Goal: Transaction & Acquisition: Purchase product/service

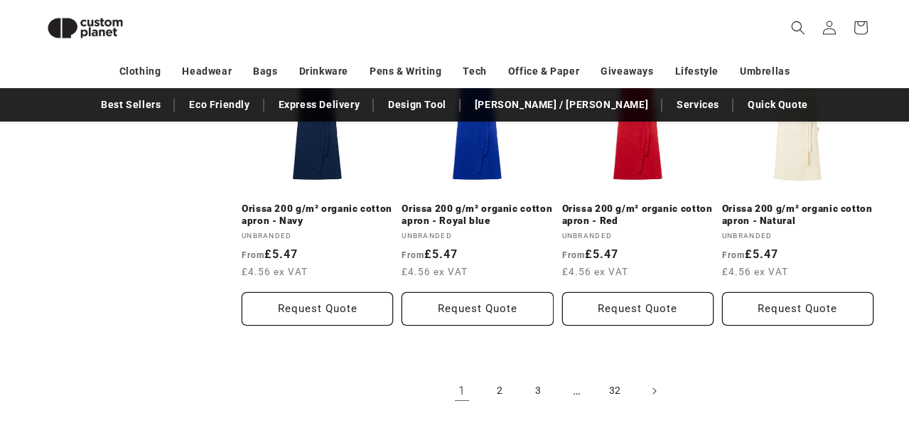
scroll to position [1531, 0]
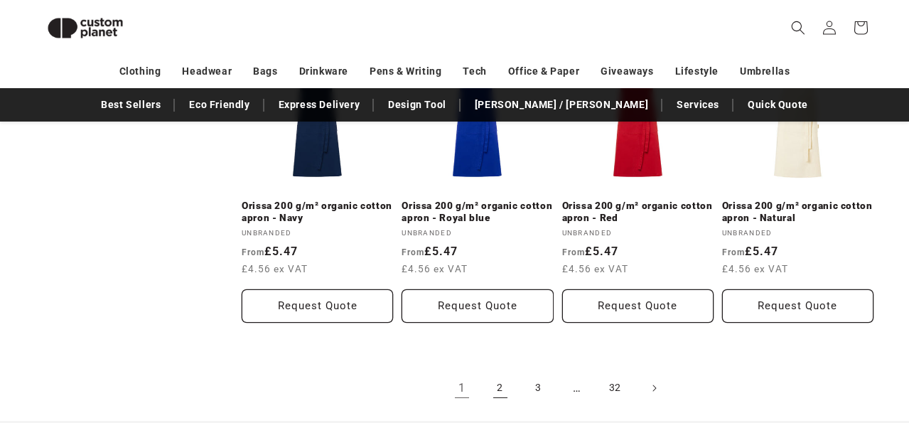
click at [505, 372] on link "2" at bounding box center [500, 387] width 31 height 31
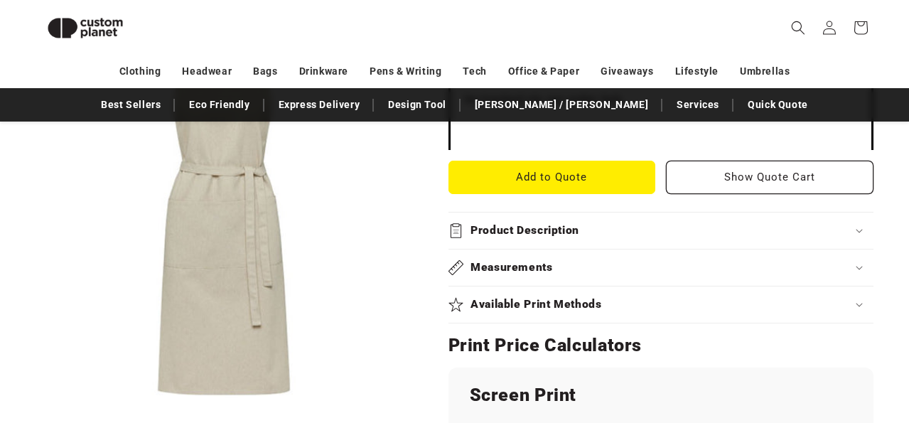
scroll to position [612, 0]
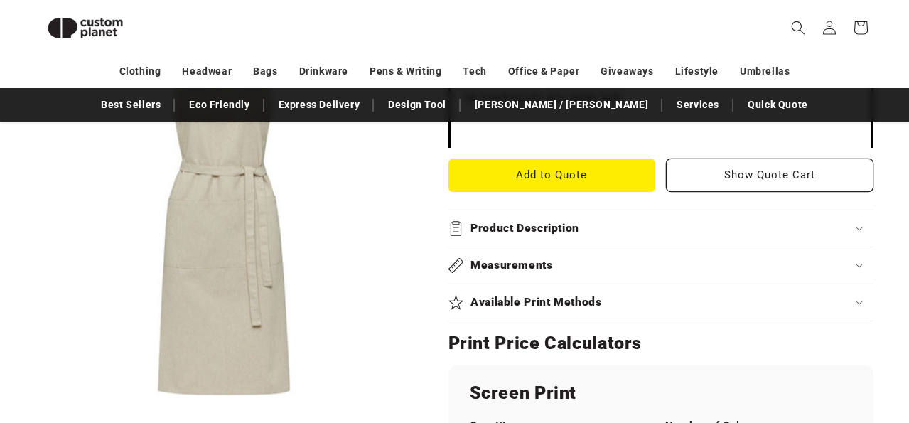
click at [559, 210] on summary "Product Description" at bounding box center [660, 228] width 425 height 36
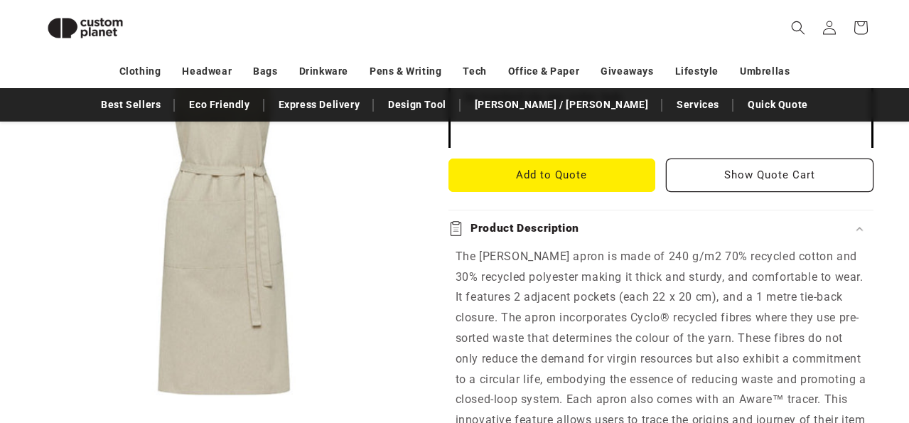
click at [559, 210] on summary "Product Description" at bounding box center [660, 228] width 425 height 36
